Goal: Task Accomplishment & Management: Manage account settings

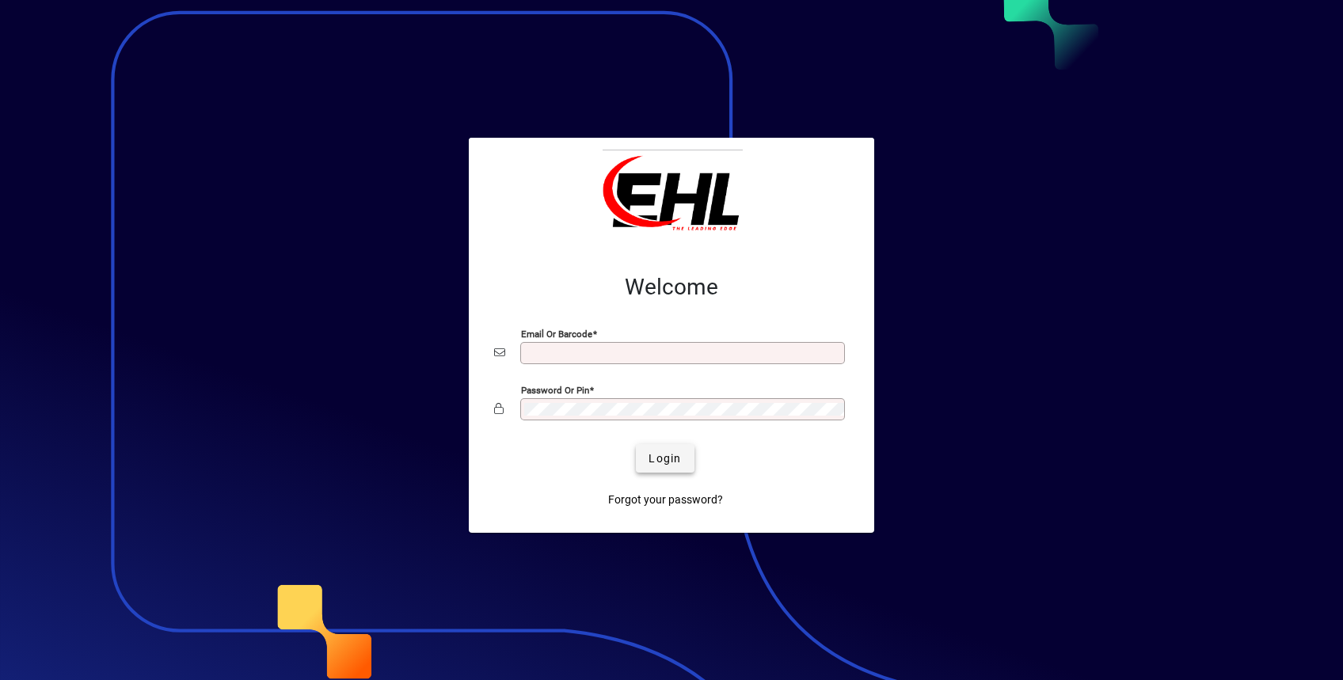
type input "**********"
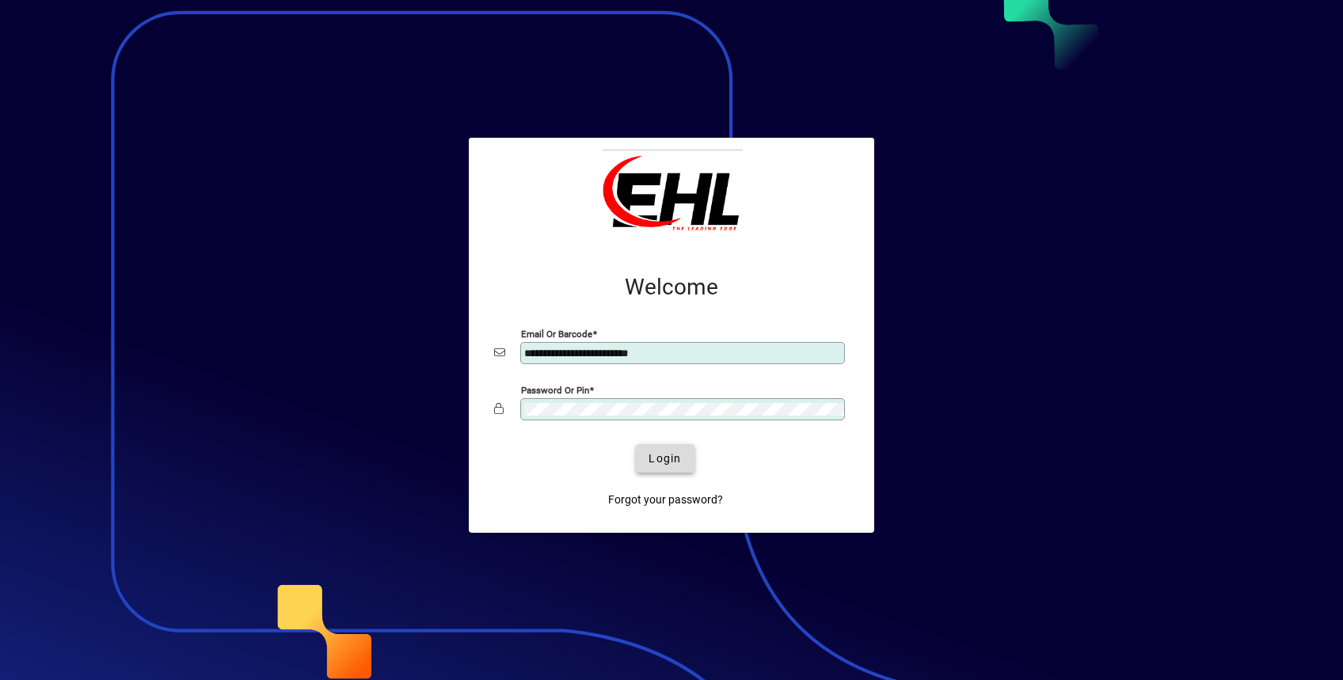
click at [683, 456] on span "submit" at bounding box center [665, 458] width 58 height 38
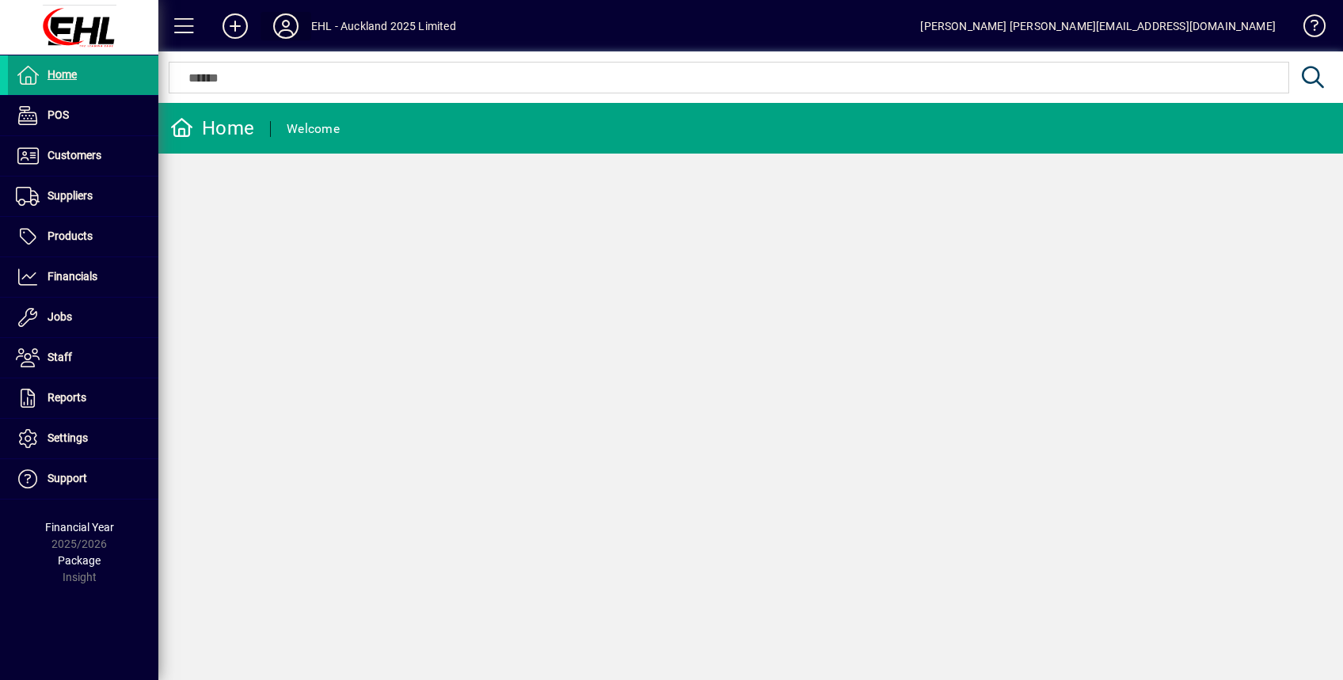
click at [279, 25] on icon at bounding box center [286, 25] width 32 height 25
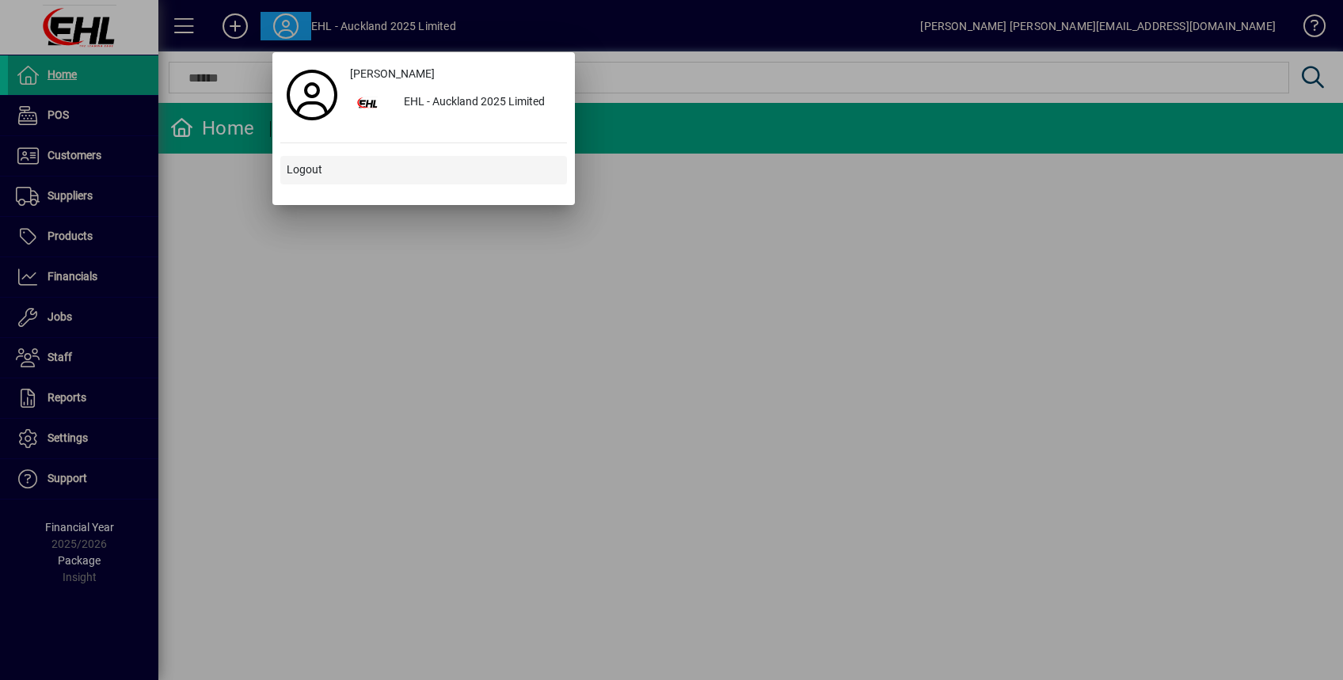
click at [301, 170] on span "Logout" at bounding box center [305, 170] width 36 height 17
